Goal: Task Accomplishment & Management: Manage account settings

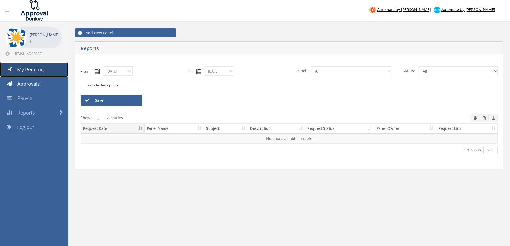
click at [38, 70] on span "My Pending" at bounding box center [30, 69] width 27 height 6
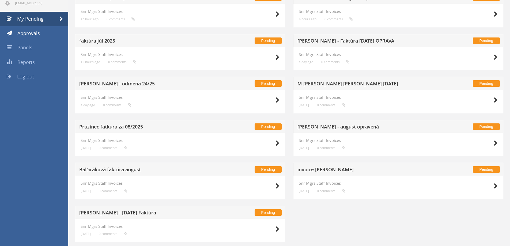
scroll to position [52, 0]
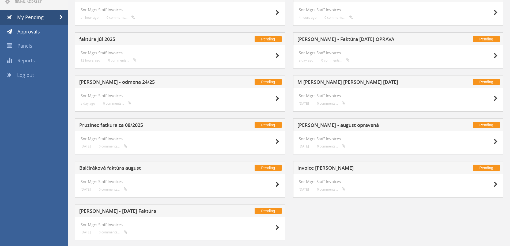
click at [109, 168] on h5 "Balčiráková faktúra august" at bounding box center [149, 168] width 141 height 7
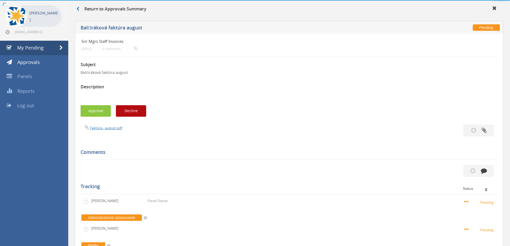
scroll to position [52, 0]
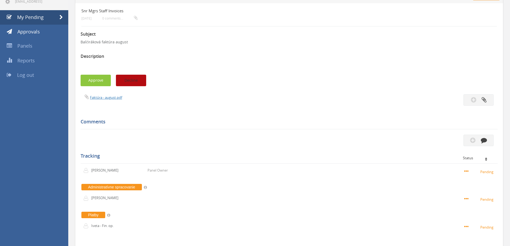
click at [134, 80] on button "Decline" at bounding box center [131, 81] width 30 height 12
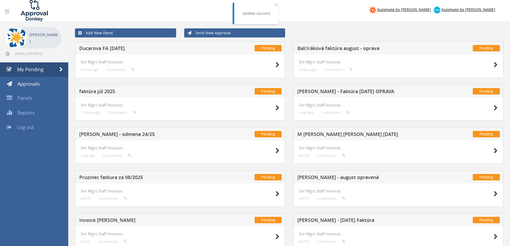
click at [346, 48] on h5 "Balčiráková faktúra august - oprava" at bounding box center [367, 49] width 141 height 7
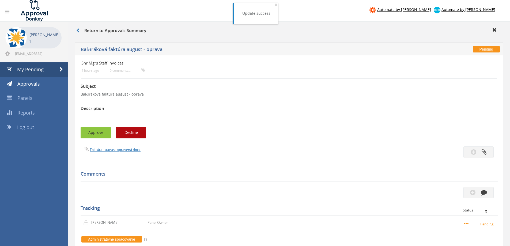
click at [96, 131] on button "Approve" at bounding box center [96, 133] width 30 height 12
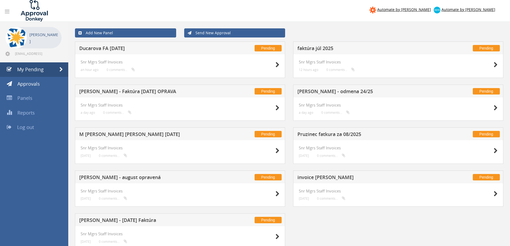
click at [123, 179] on h5 "[PERSON_NAME] - august opravená" at bounding box center [149, 178] width 141 height 7
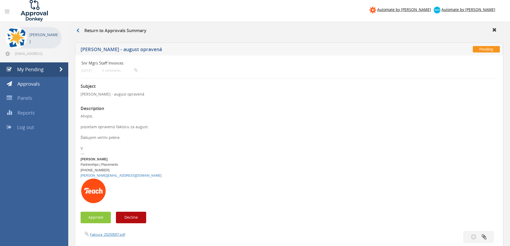
click at [172, 167] on div "Partnerships | Placements" at bounding box center [289, 164] width 417 height 5
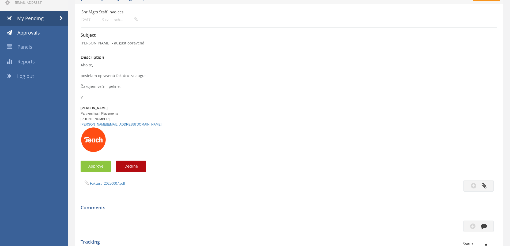
scroll to position [64, 0]
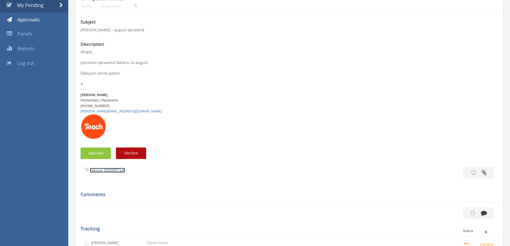
click at [107, 171] on link "Faktura_20250007.pdf" at bounding box center [107, 170] width 35 height 5
click at [103, 152] on button "Approve" at bounding box center [96, 153] width 30 height 12
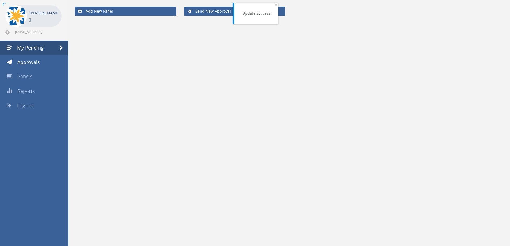
scroll to position [22, 0]
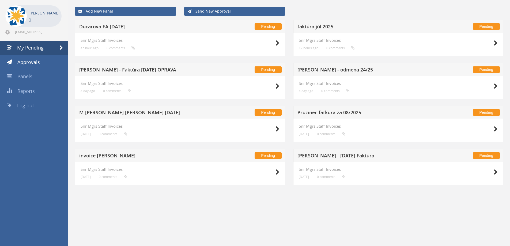
click at [337, 113] on h5 "Pruzinec fatkura za 08/2025" at bounding box center [367, 113] width 141 height 7
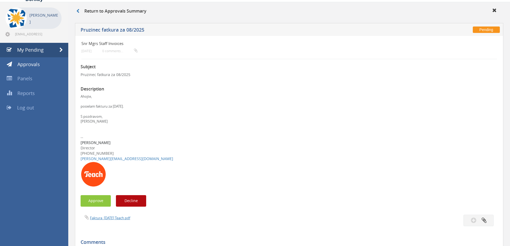
scroll to position [36, 0]
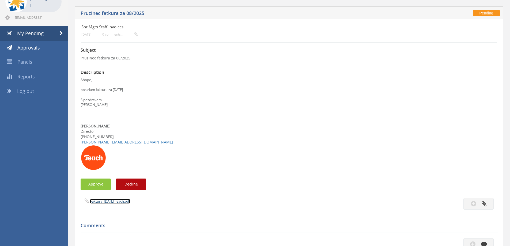
click at [122, 203] on link "Faktura_[DATE] Teach.pdf" at bounding box center [110, 201] width 40 height 5
click at [97, 187] on button "Approve" at bounding box center [96, 185] width 30 height 12
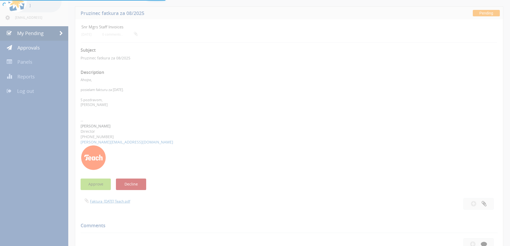
scroll to position [22, 0]
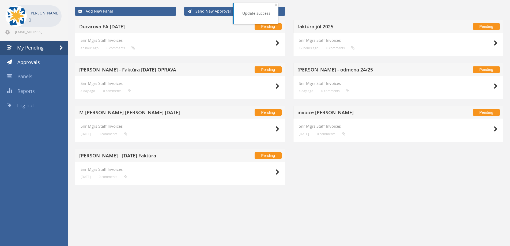
click at [336, 190] on div "Pending Ducarova FA [DATE] Snr Mgrs Staff Invoices an hour ago 0 comments... Pe…" at bounding box center [289, 106] width 436 height 172
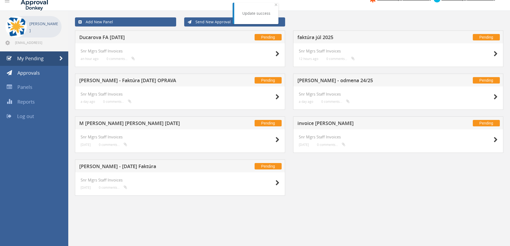
scroll to position [0, 0]
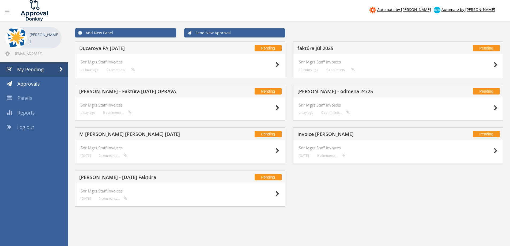
click at [309, 49] on h5 "faktúra júl 2025" at bounding box center [367, 49] width 141 height 7
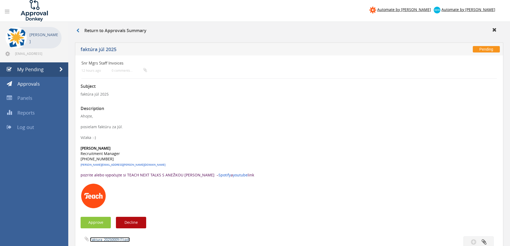
click at [110, 239] on link "Faktura_20250009 (1).pdf" at bounding box center [110, 239] width 40 height 5
